Goal: Task Accomplishment & Management: Complete application form

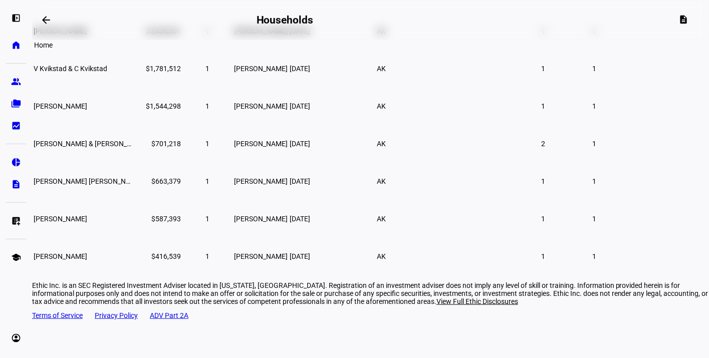
click at [23, 45] on link "home Home" at bounding box center [16, 45] width 20 height 20
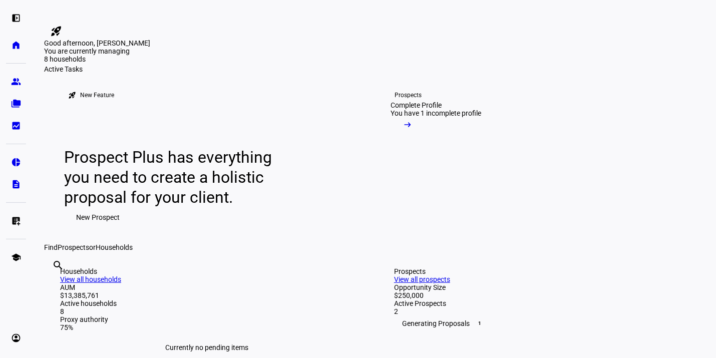
click at [676, 47] on div "Good afternoon, [PERSON_NAME]" at bounding box center [374, 43] width 660 height 8
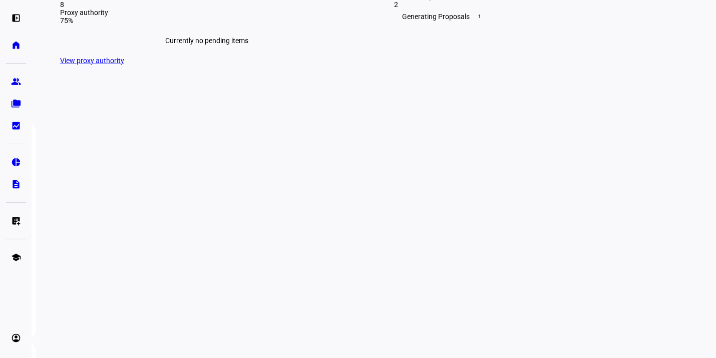
scroll to position [401, 0]
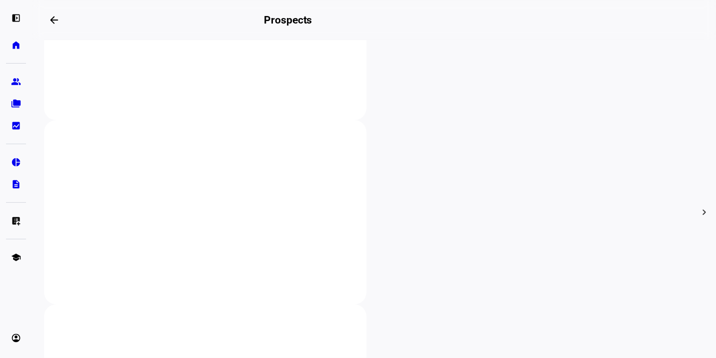
scroll to position [300, 0]
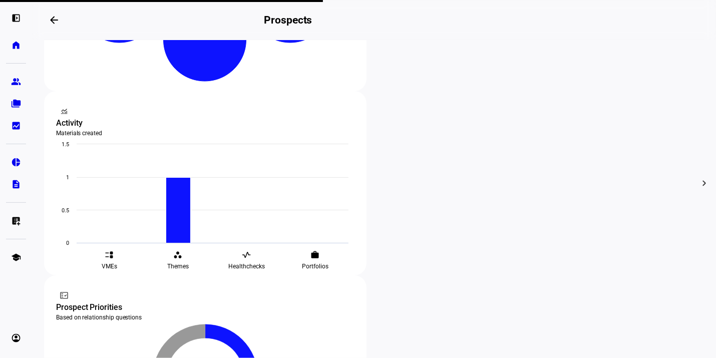
scroll to position [342, 0]
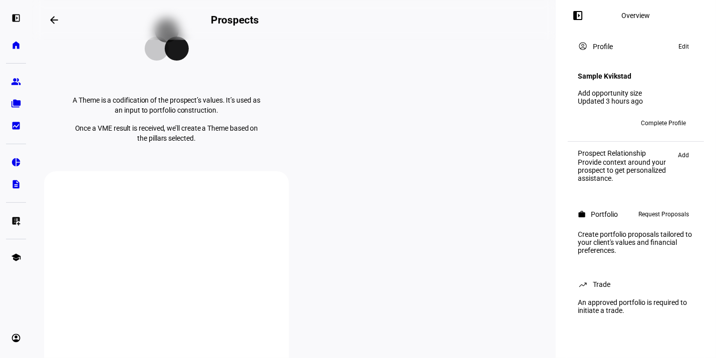
scroll to position [250, 0]
